Goal: Information Seeking & Learning: Learn about a topic

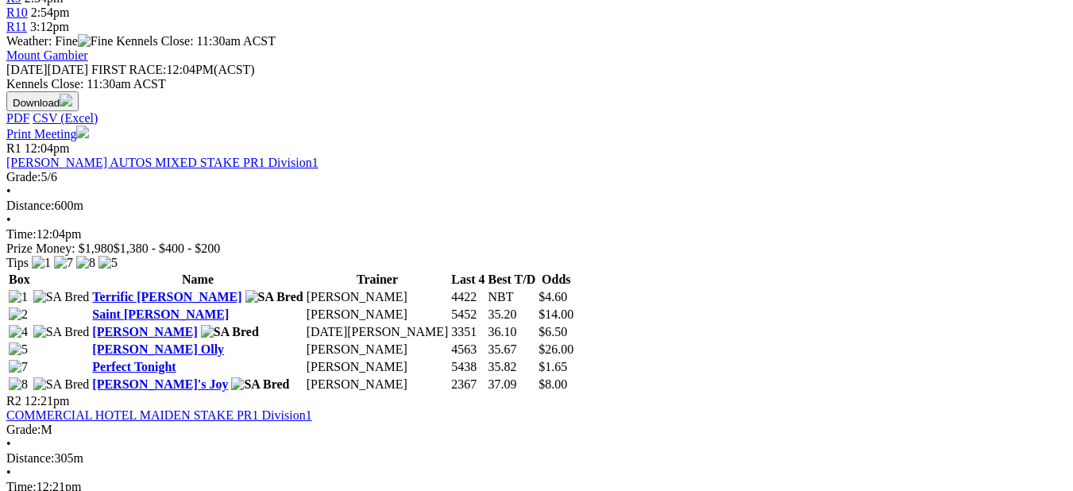
scroll to position [715, 0]
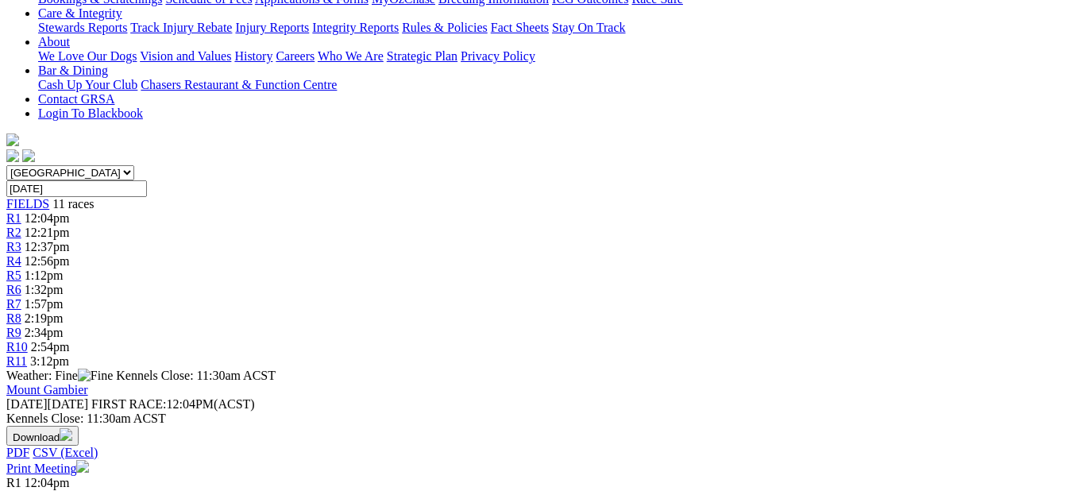
scroll to position [397, 0]
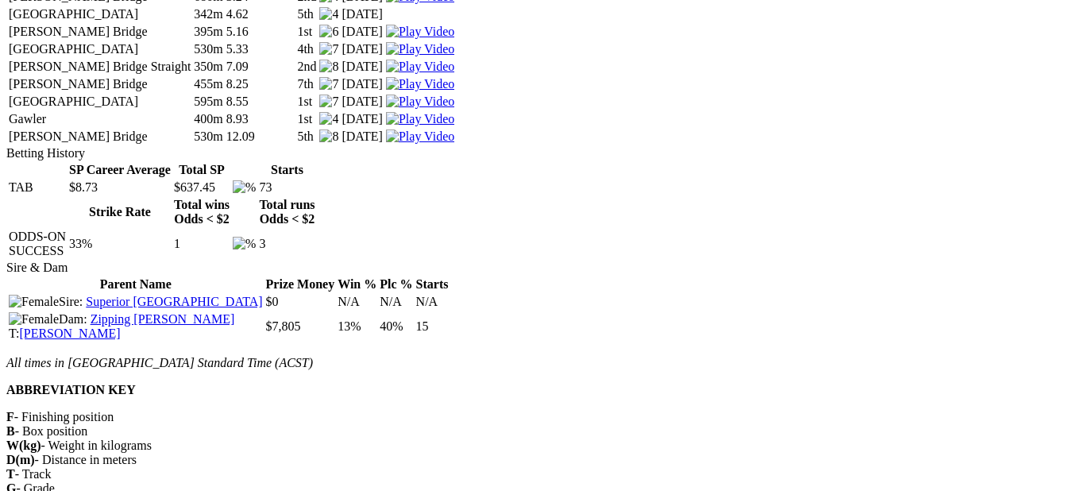
scroll to position [2780, 0]
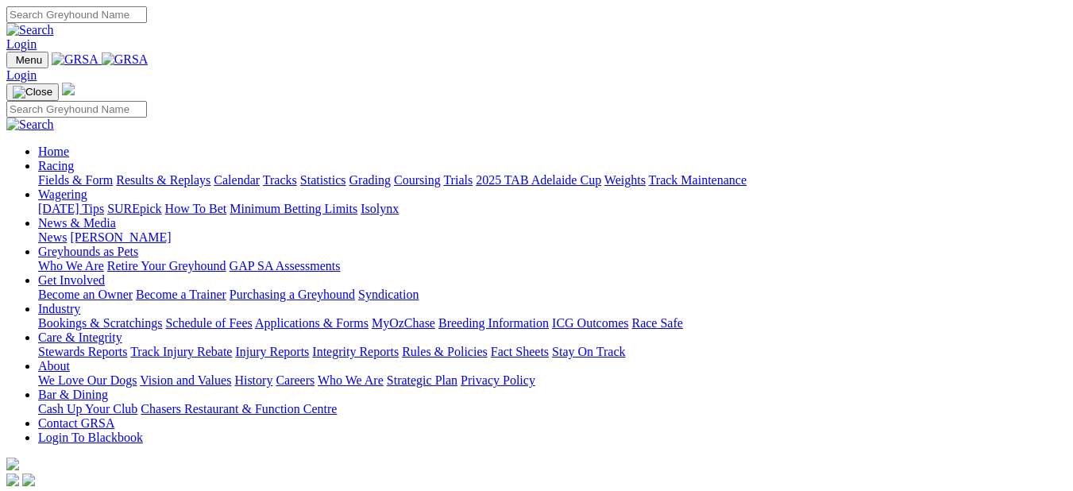
scroll to position [238, 0]
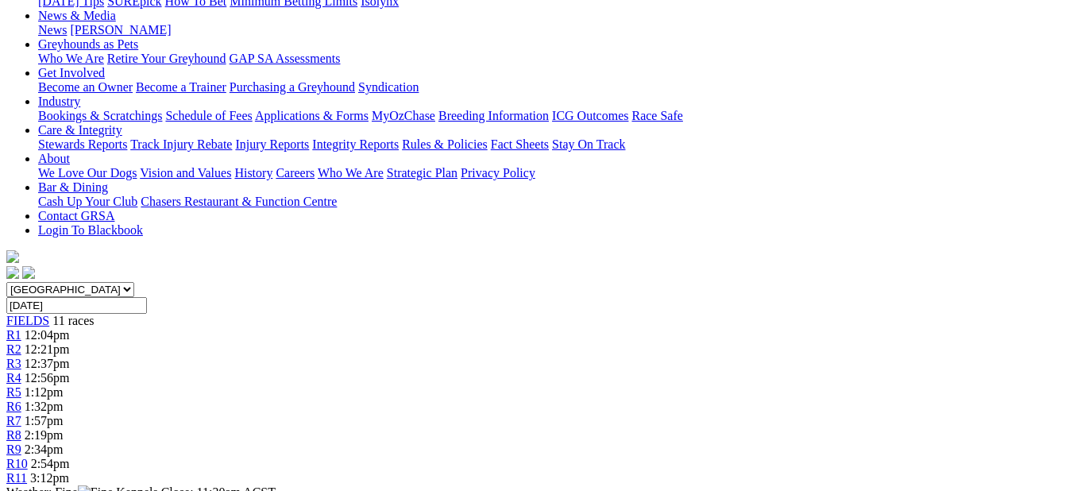
scroll to position [318, 0]
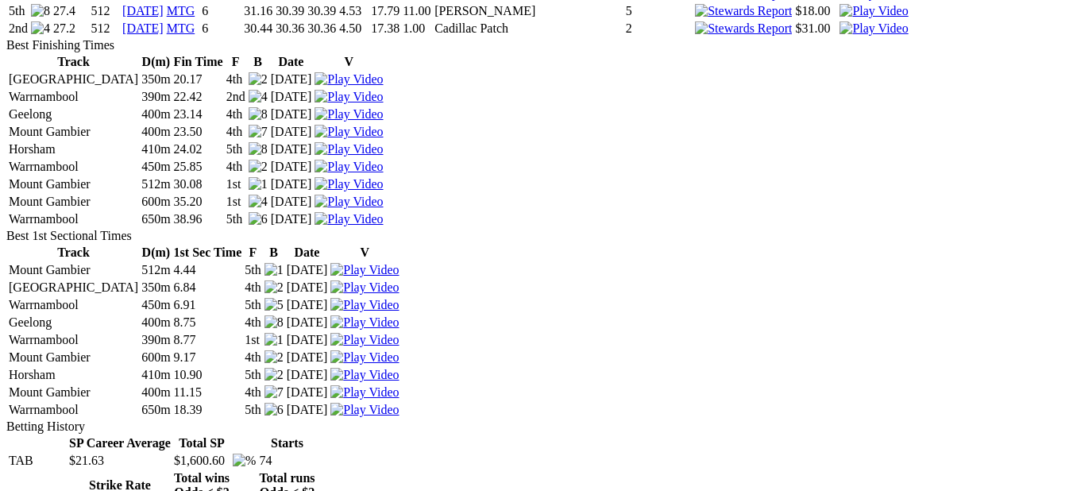
scroll to position [2462, 0]
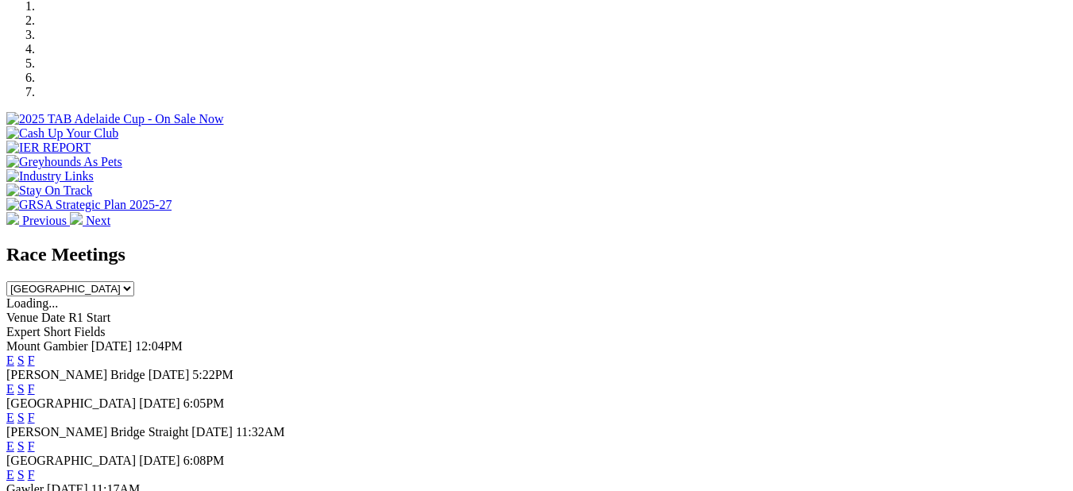
scroll to position [556, 0]
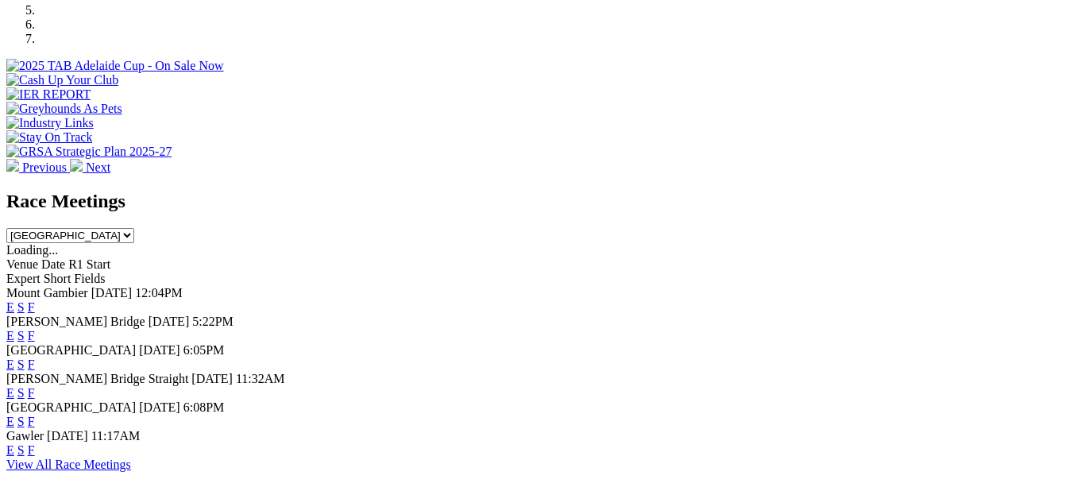
click at [35, 300] on link "F" at bounding box center [31, 307] width 7 height 14
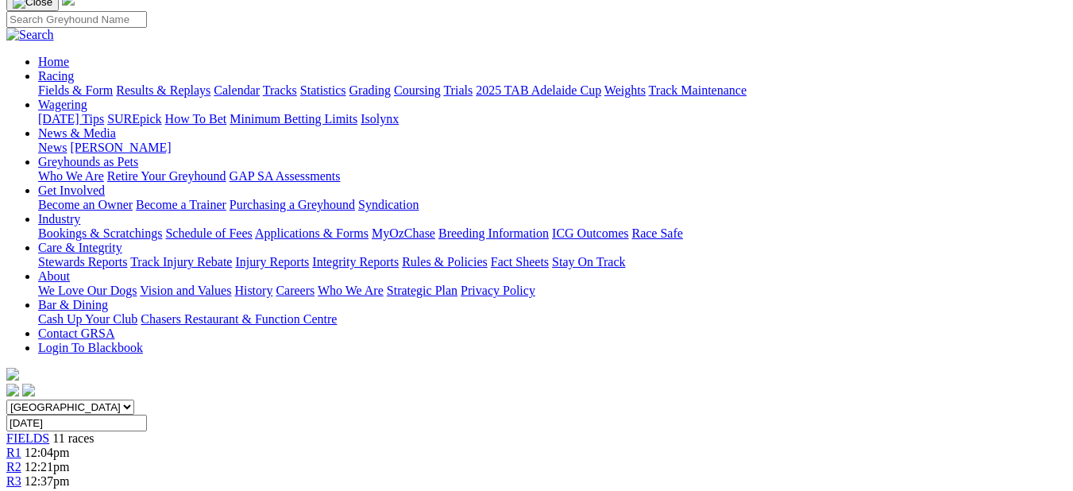
scroll to position [79, 0]
